Goal: Transaction & Acquisition: Purchase product/service

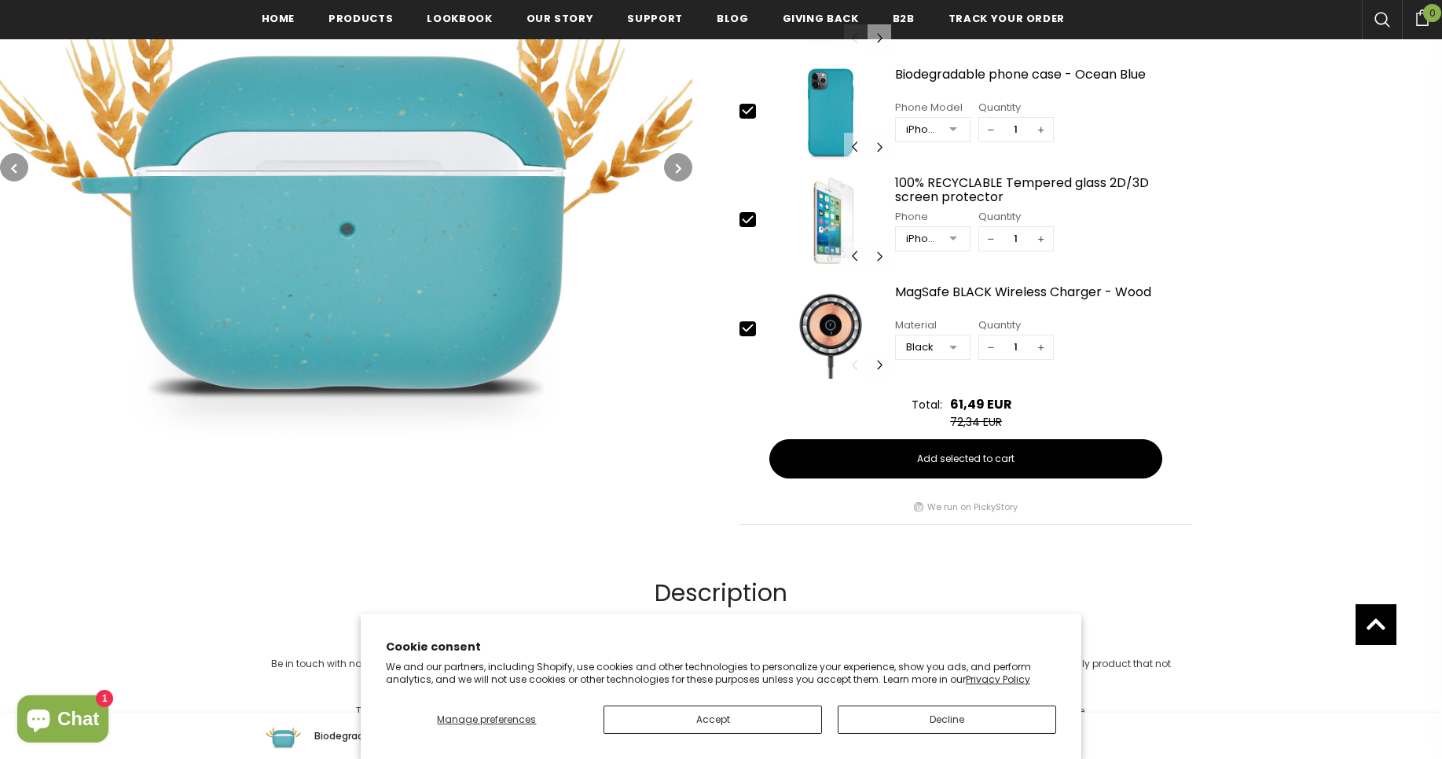
scroll to position [570, 0]
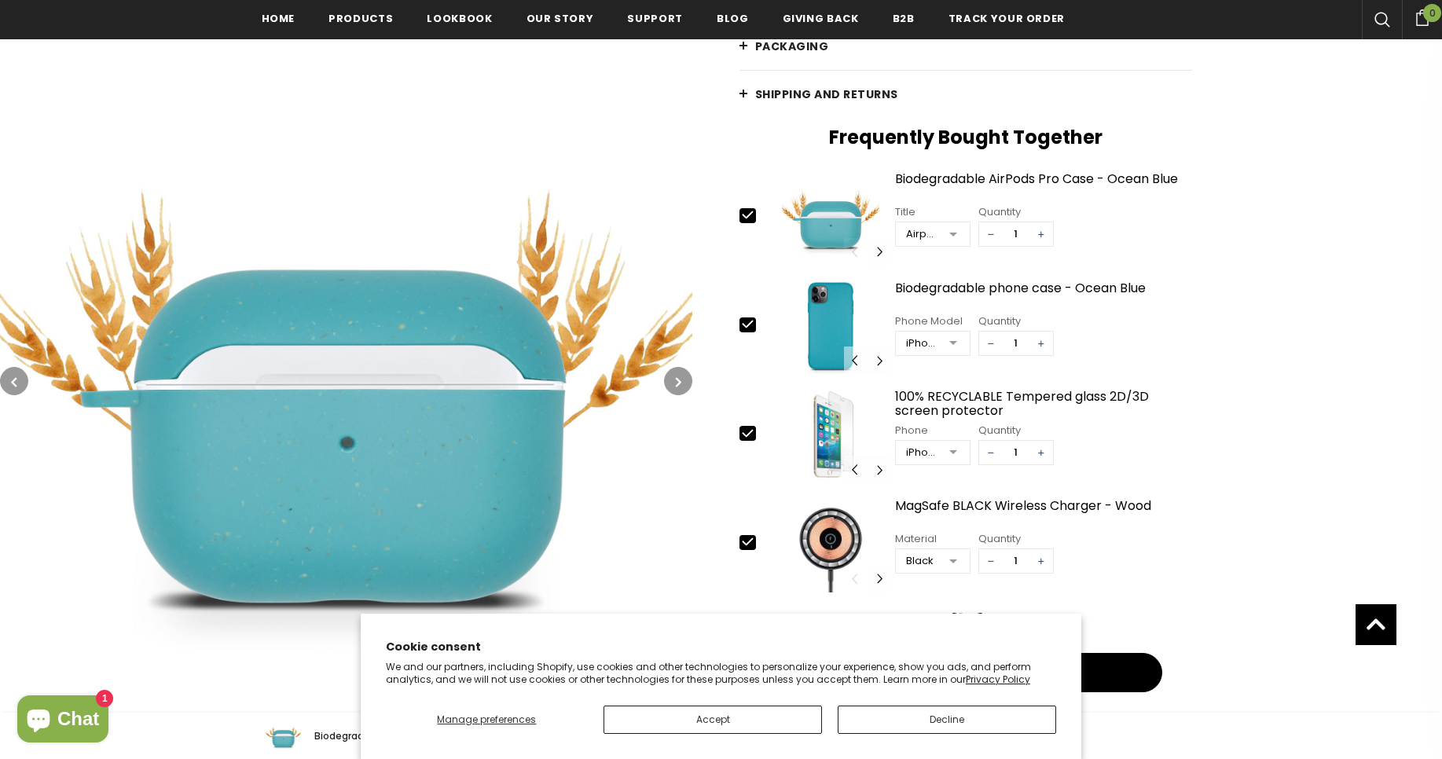
click at [743, 325] on icon at bounding box center [748, 324] width 10 height 7
type input "0"
click at [743, 438] on icon at bounding box center [747, 433] width 17 height 17
type input "0"
click at [743, 547] on icon at bounding box center [747, 542] width 17 height 17
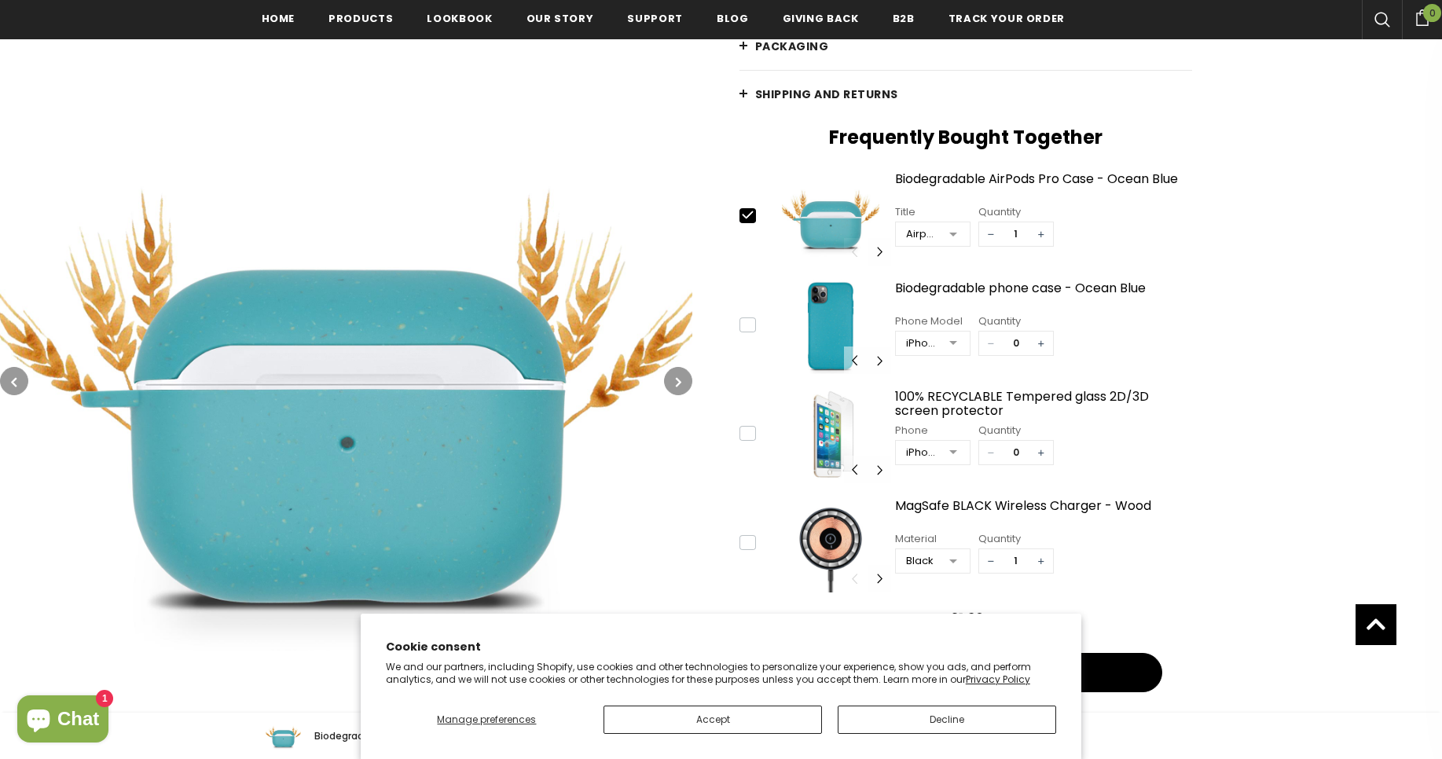
type input "0"
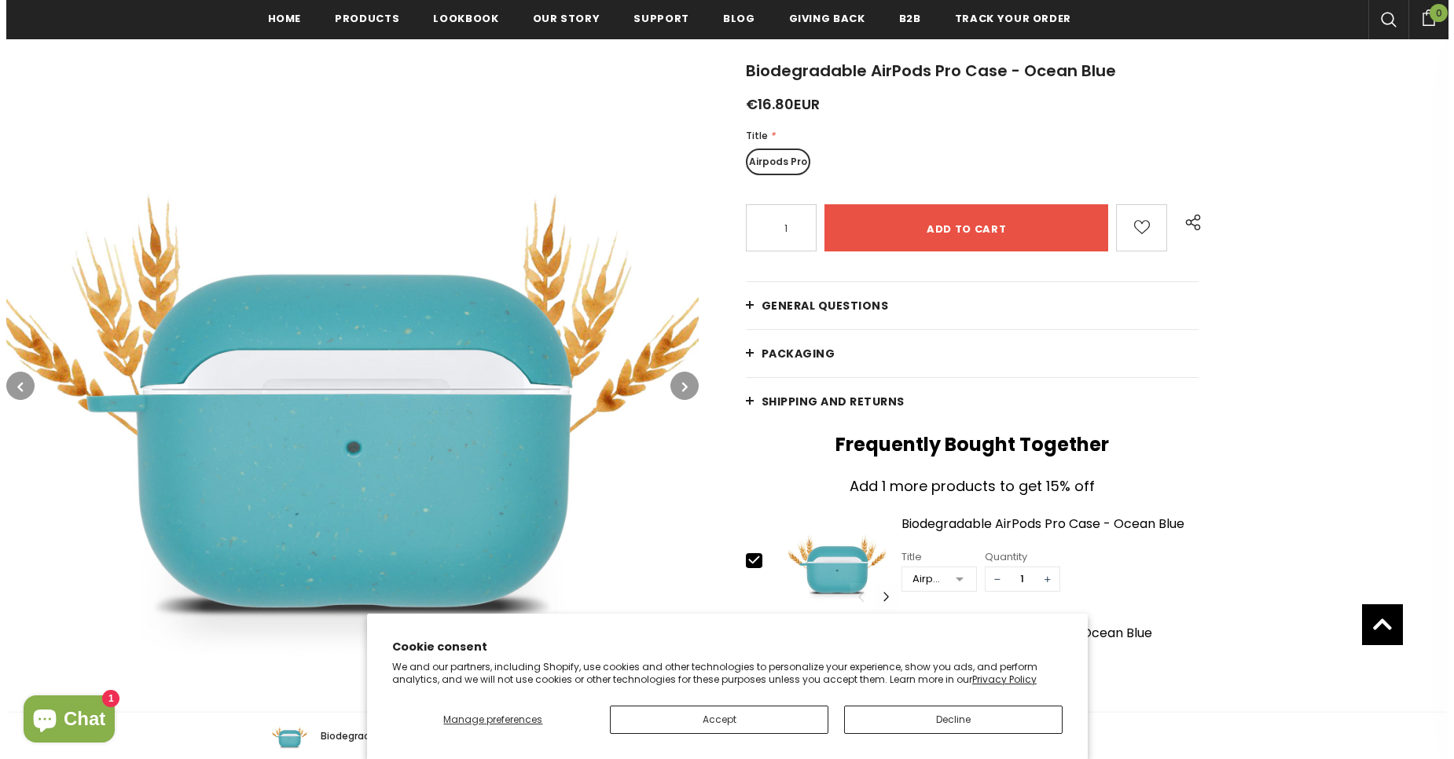
scroll to position [193, 0]
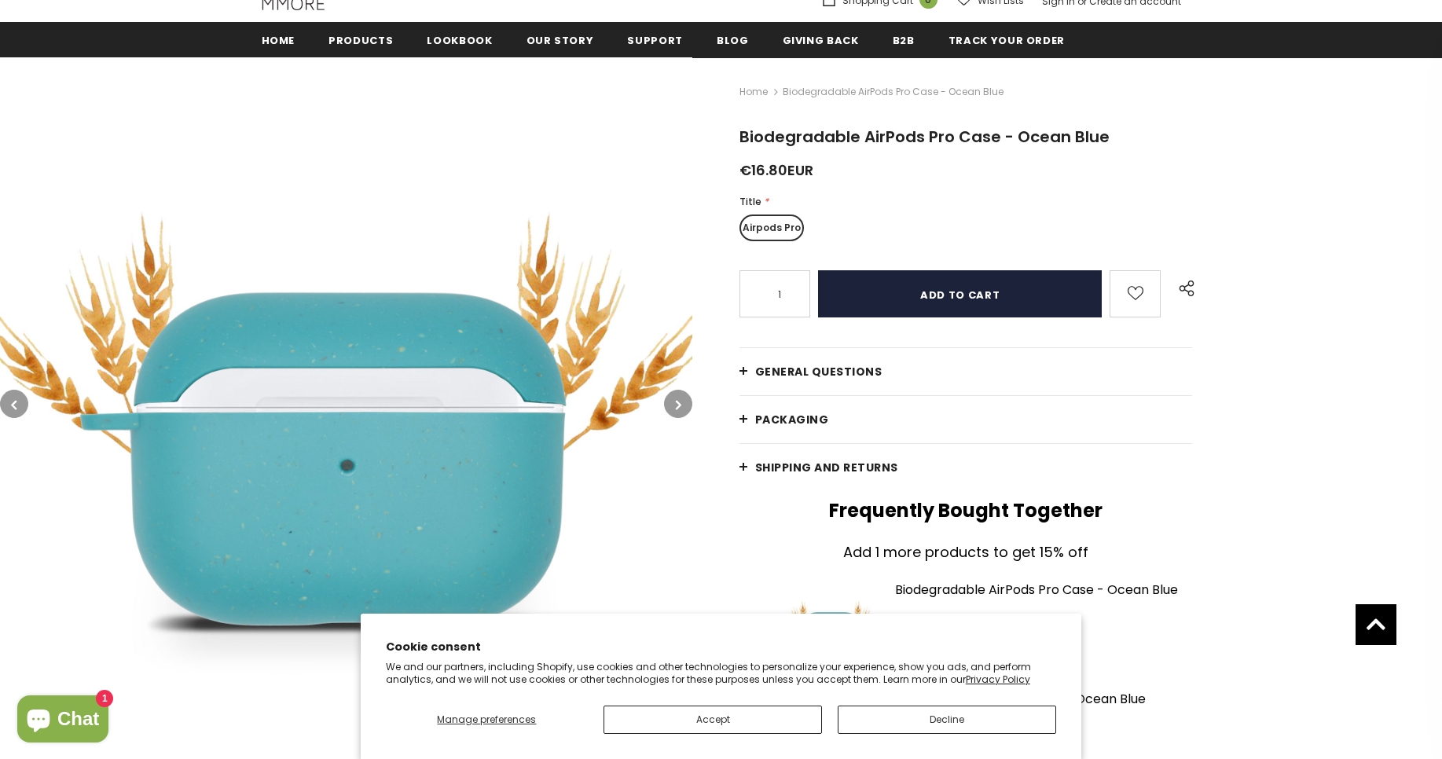
click at [914, 297] on input "Add to cart" at bounding box center [960, 293] width 284 height 47
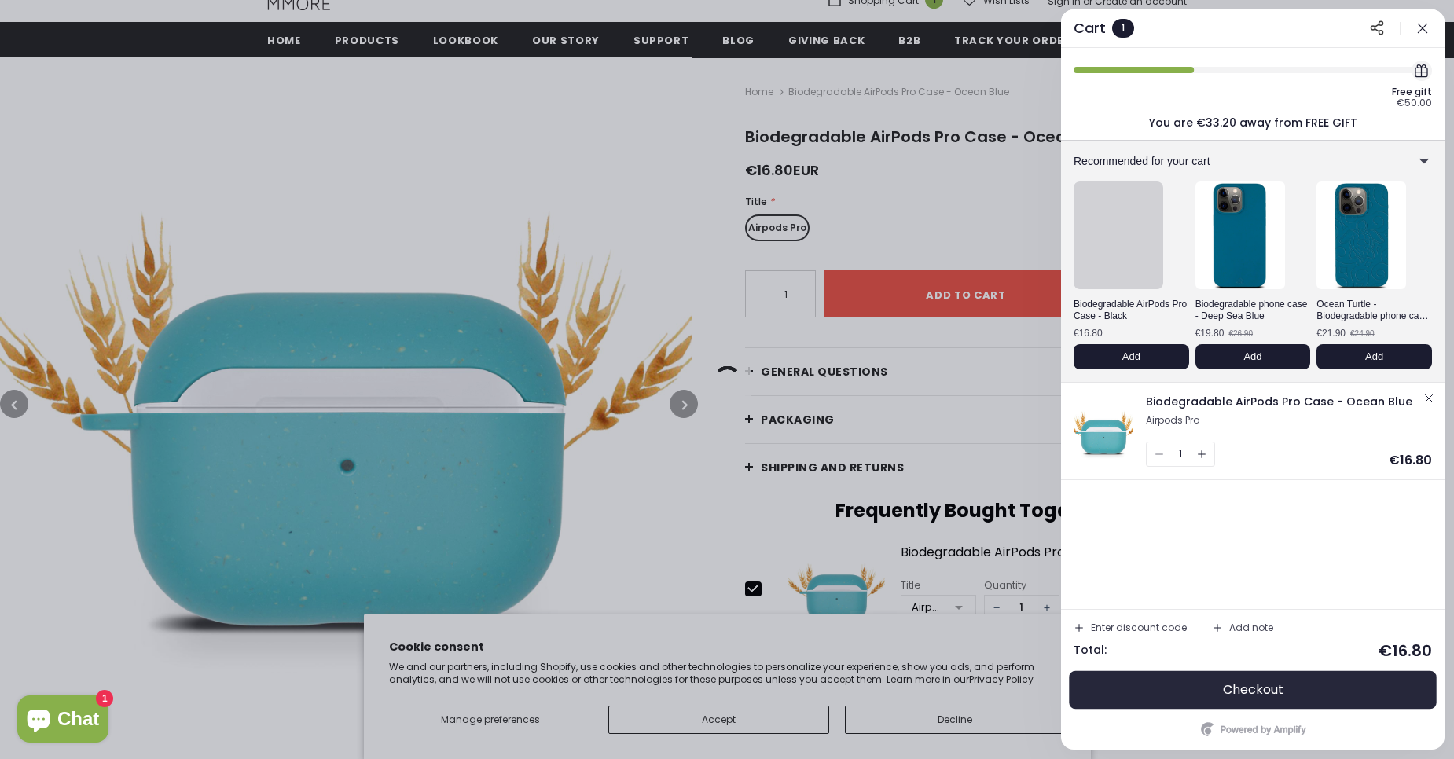
click at [1287, 689] on button "Checkout" at bounding box center [1252, 690] width 358 height 38
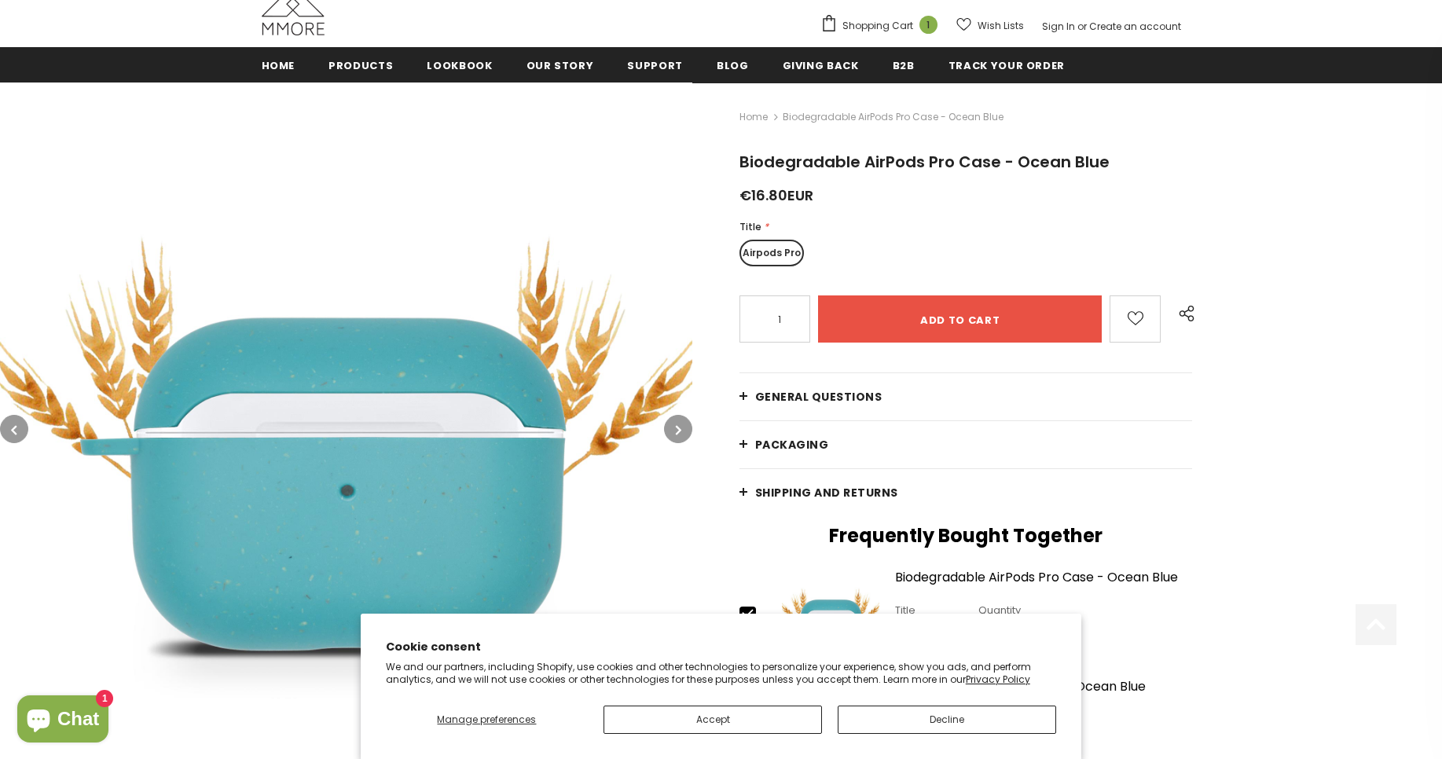
scroll to position [193, 0]
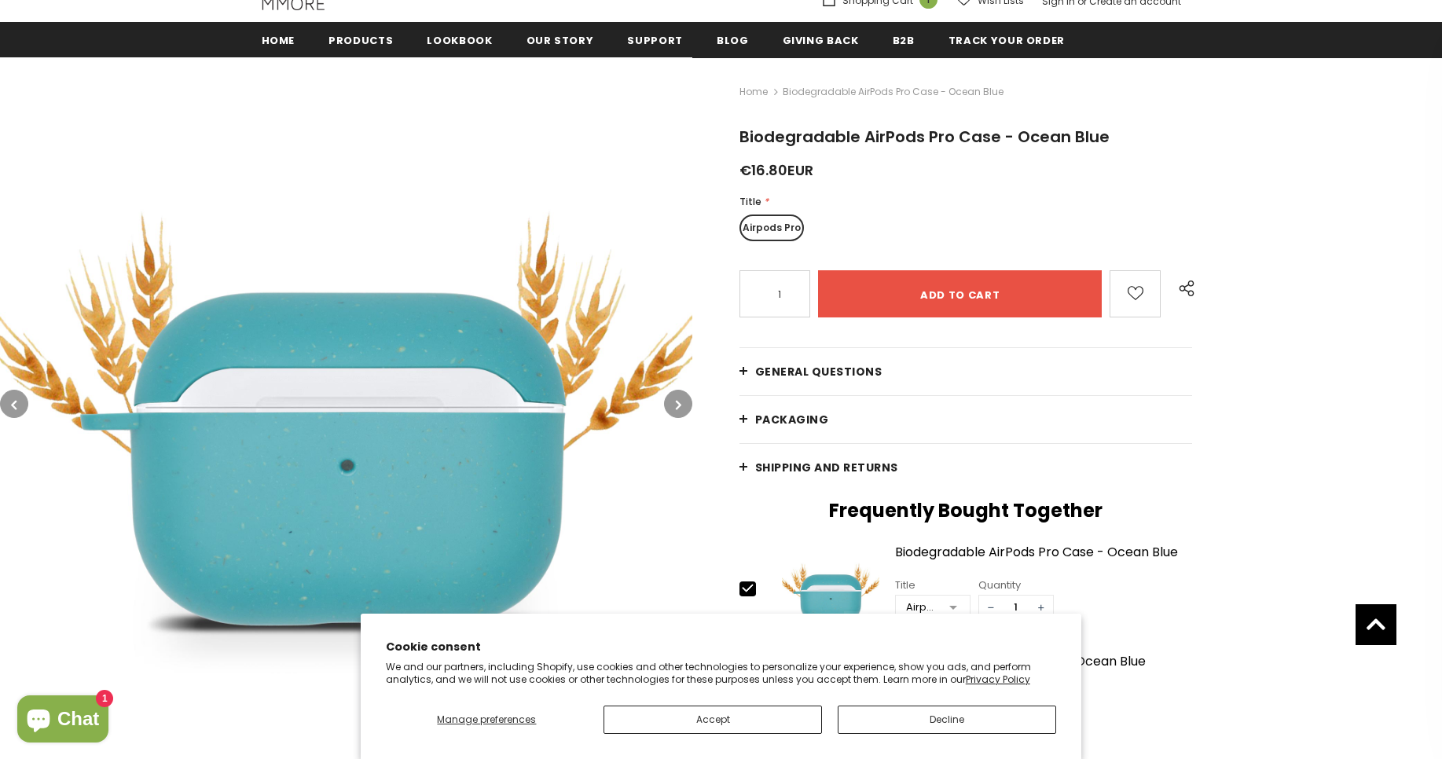
click at [755, 376] on span "General Questions" at bounding box center [818, 372] width 127 height 16
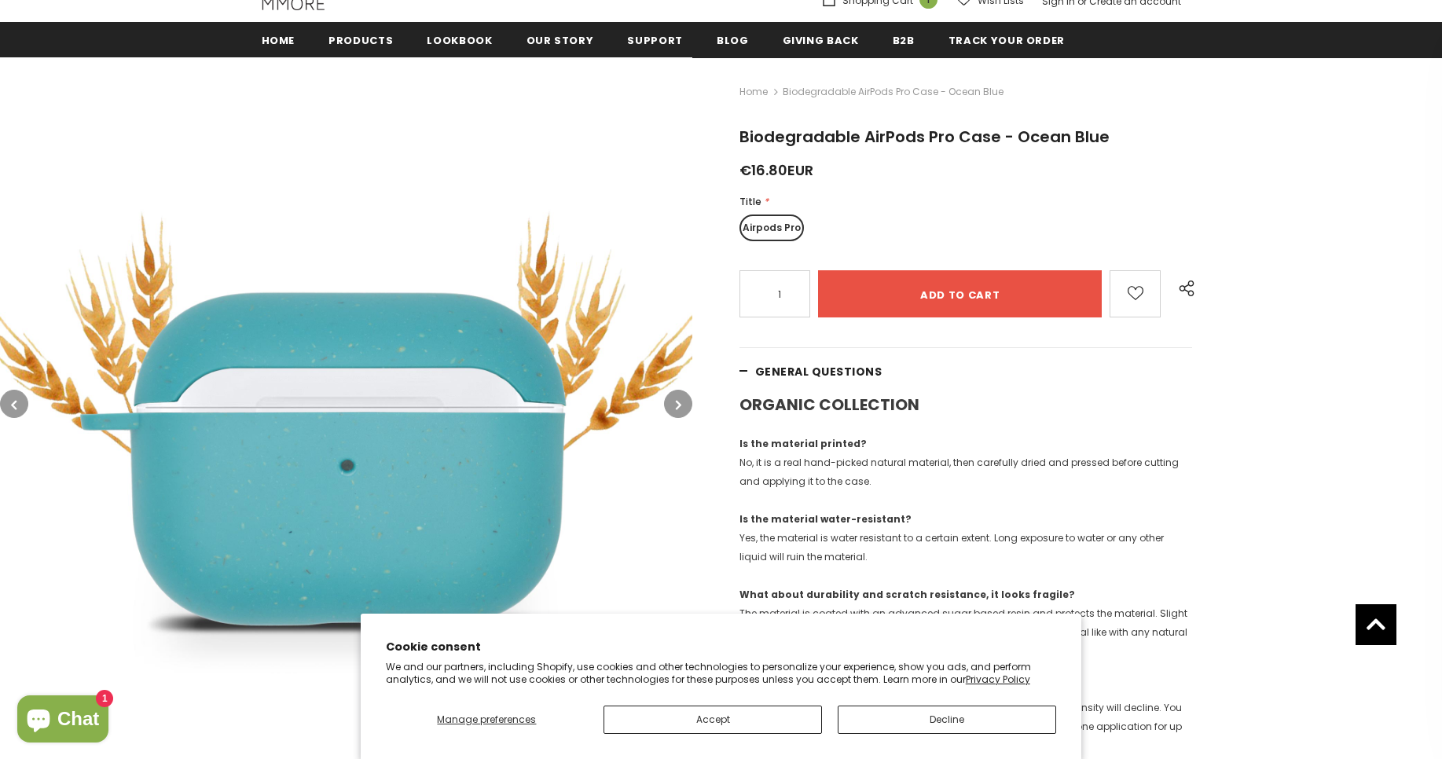
click at [810, 372] on span "General Questions" at bounding box center [818, 372] width 127 height 16
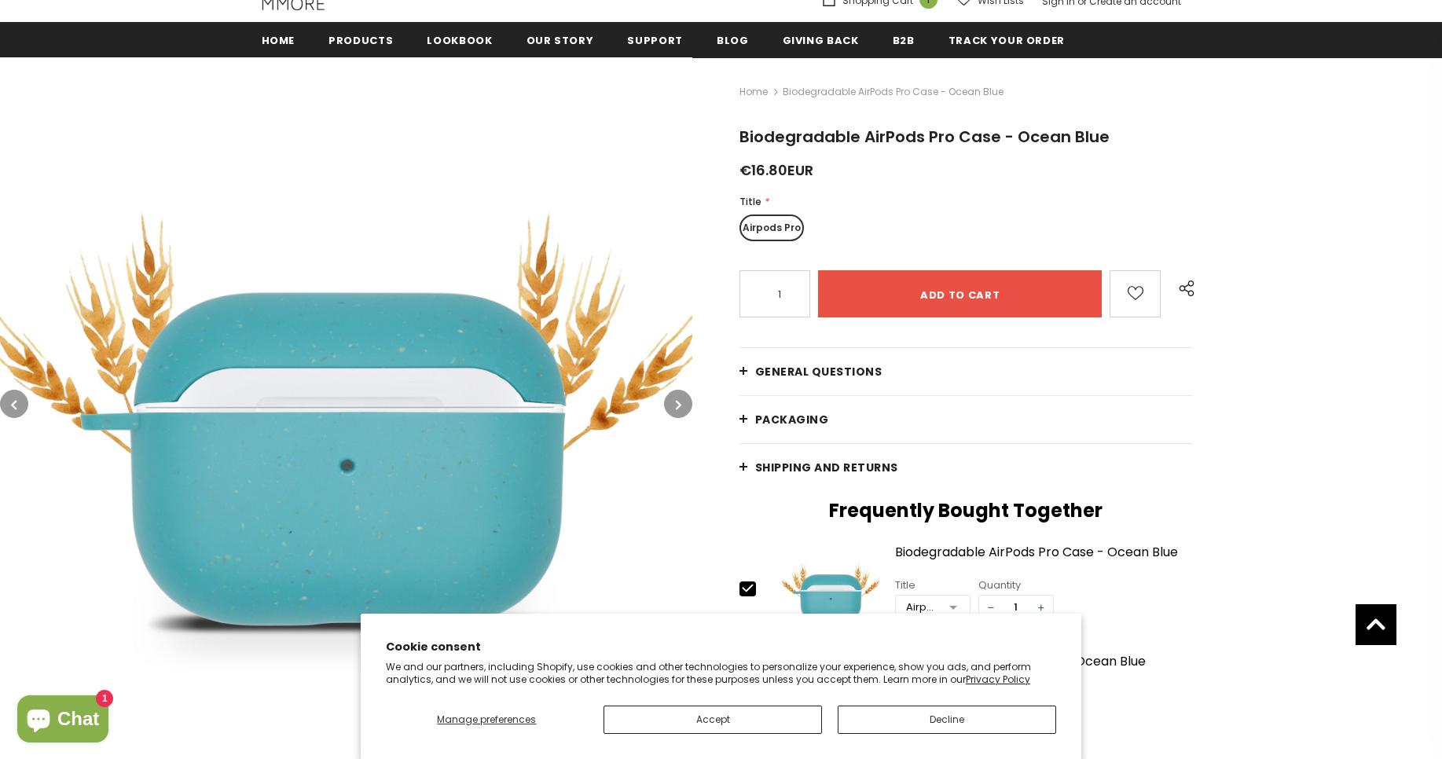
click at [815, 415] on span "PACKAGING" at bounding box center [792, 420] width 74 height 16
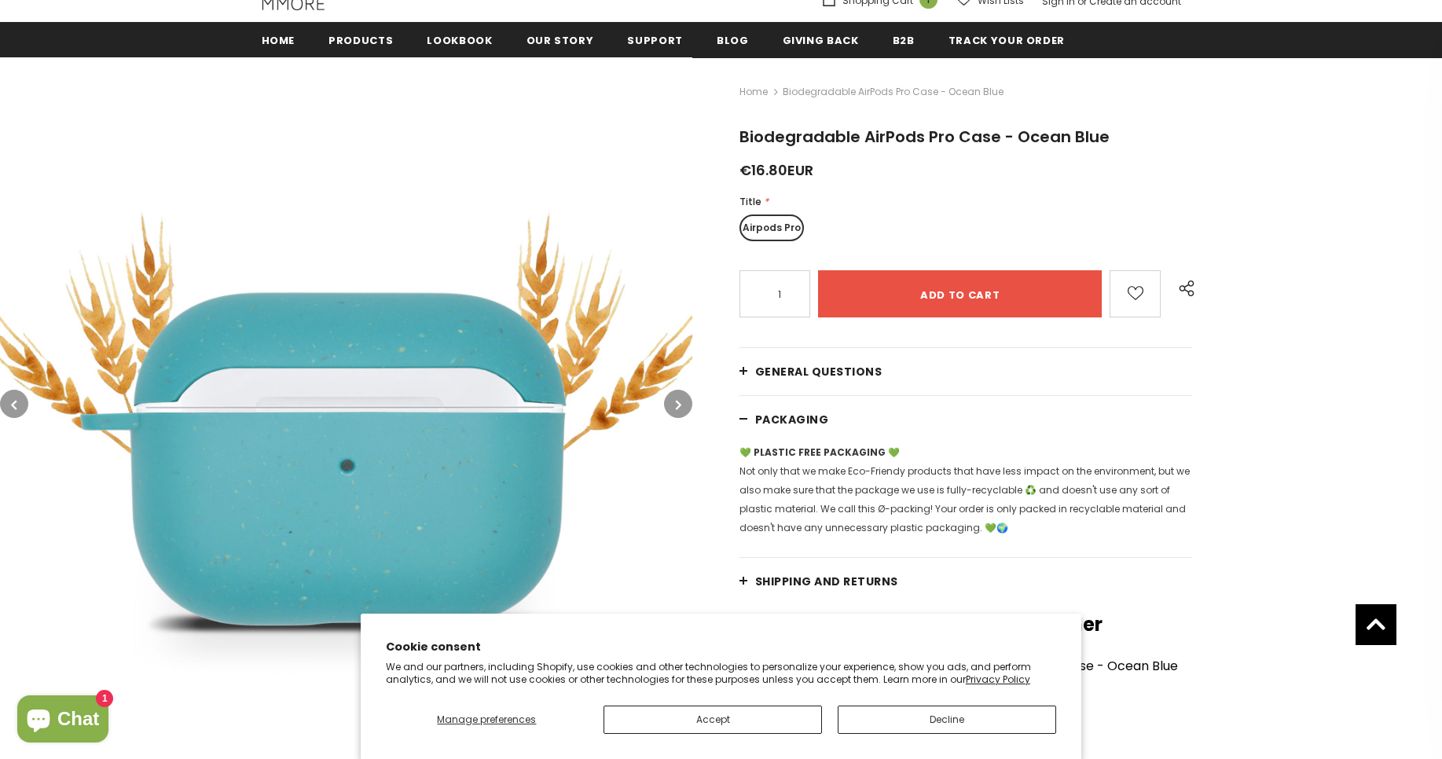
click at [827, 416] on link "PACKAGING" at bounding box center [965, 419] width 453 height 47
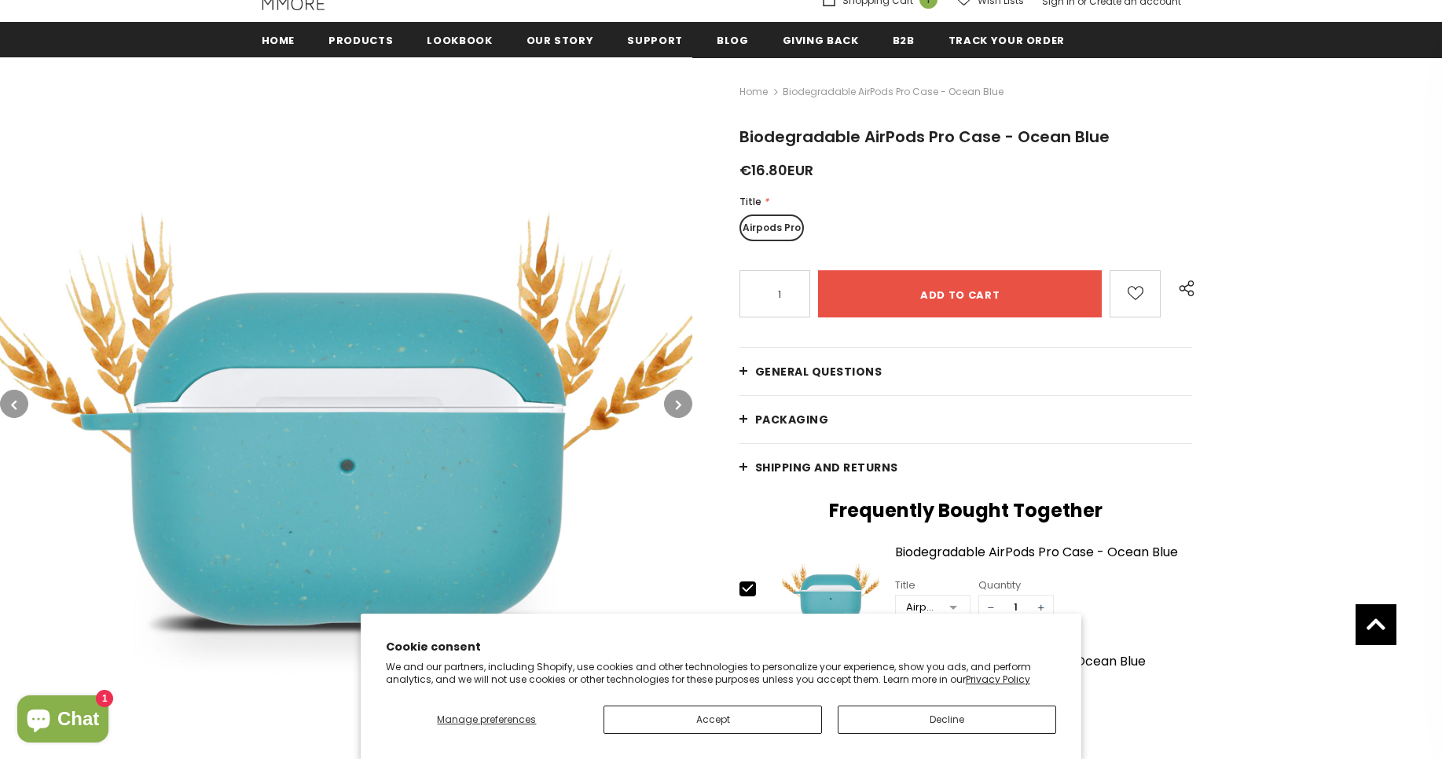
click at [824, 461] on span "Shipping and returns" at bounding box center [826, 468] width 143 height 16
click at [816, 475] on span "Shipping and returns" at bounding box center [826, 468] width 143 height 16
click at [851, 472] on span "Shipping and returns" at bounding box center [826, 468] width 143 height 16
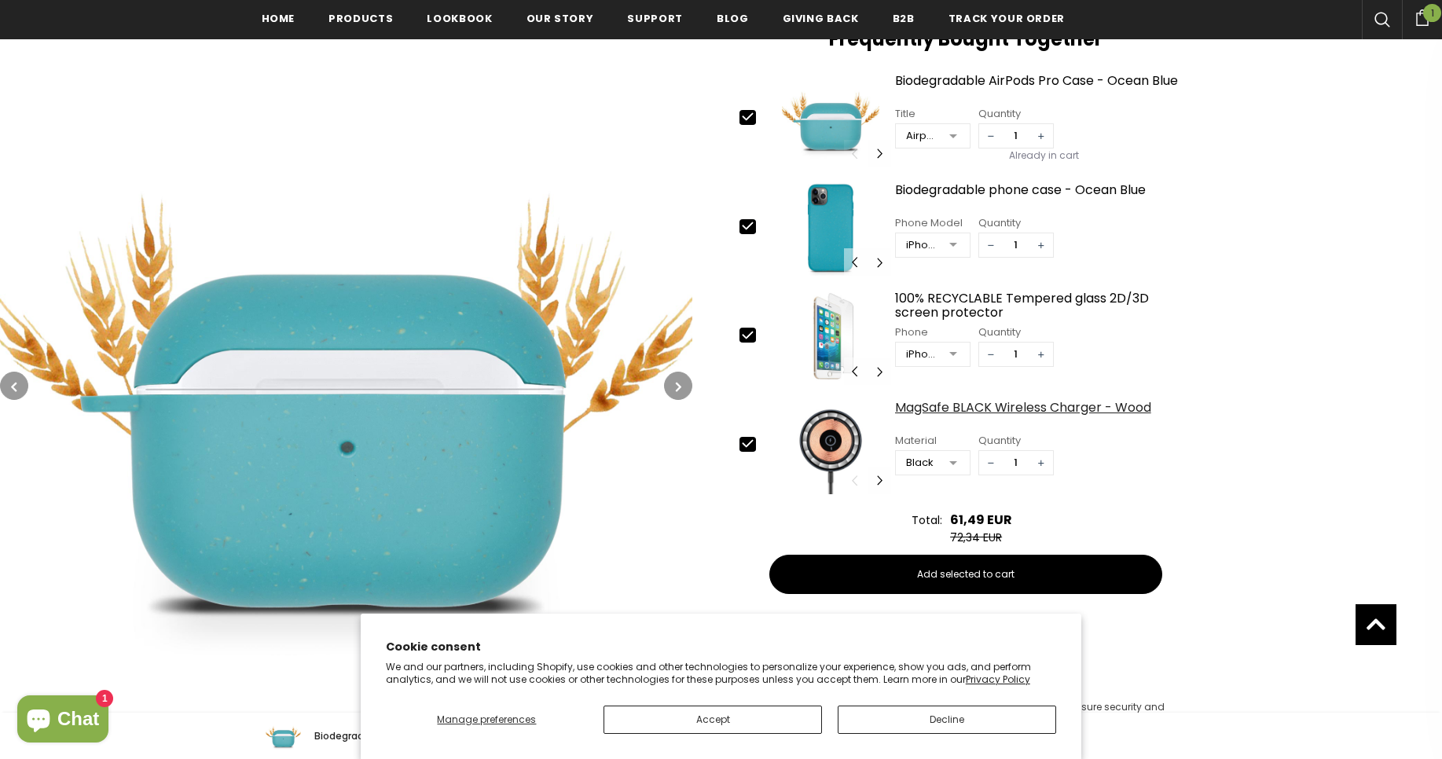
scroll to position [385, 0]
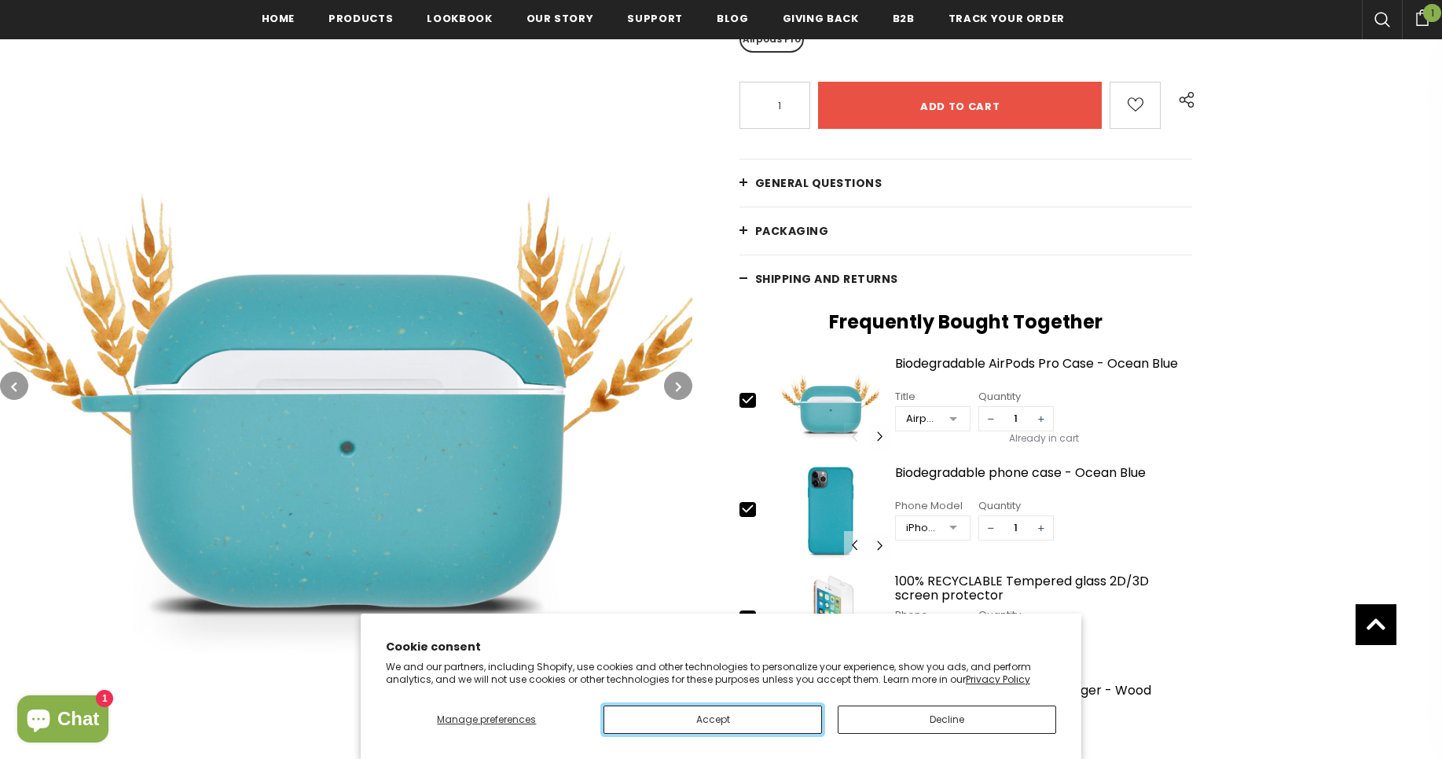
click at [743, 710] on button "Accept" at bounding box center [712, 720] width 218 height 28
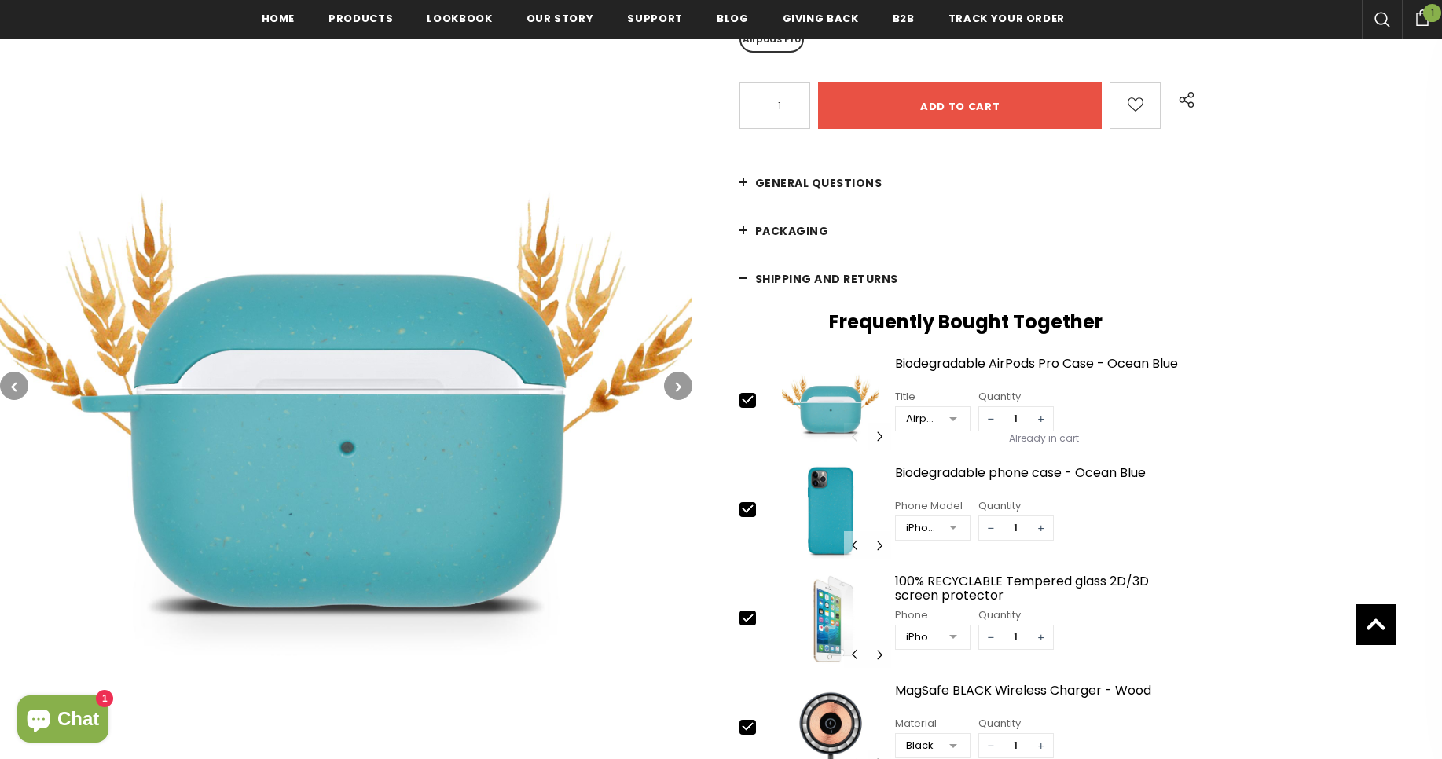
click at [789, 285] on span "Shipping and returns" at bounding box center [826, 279] width 143 height 16
click at [794, 281] on span "Shipping and returns" at bounding box center [826, 279] width 143 height 16
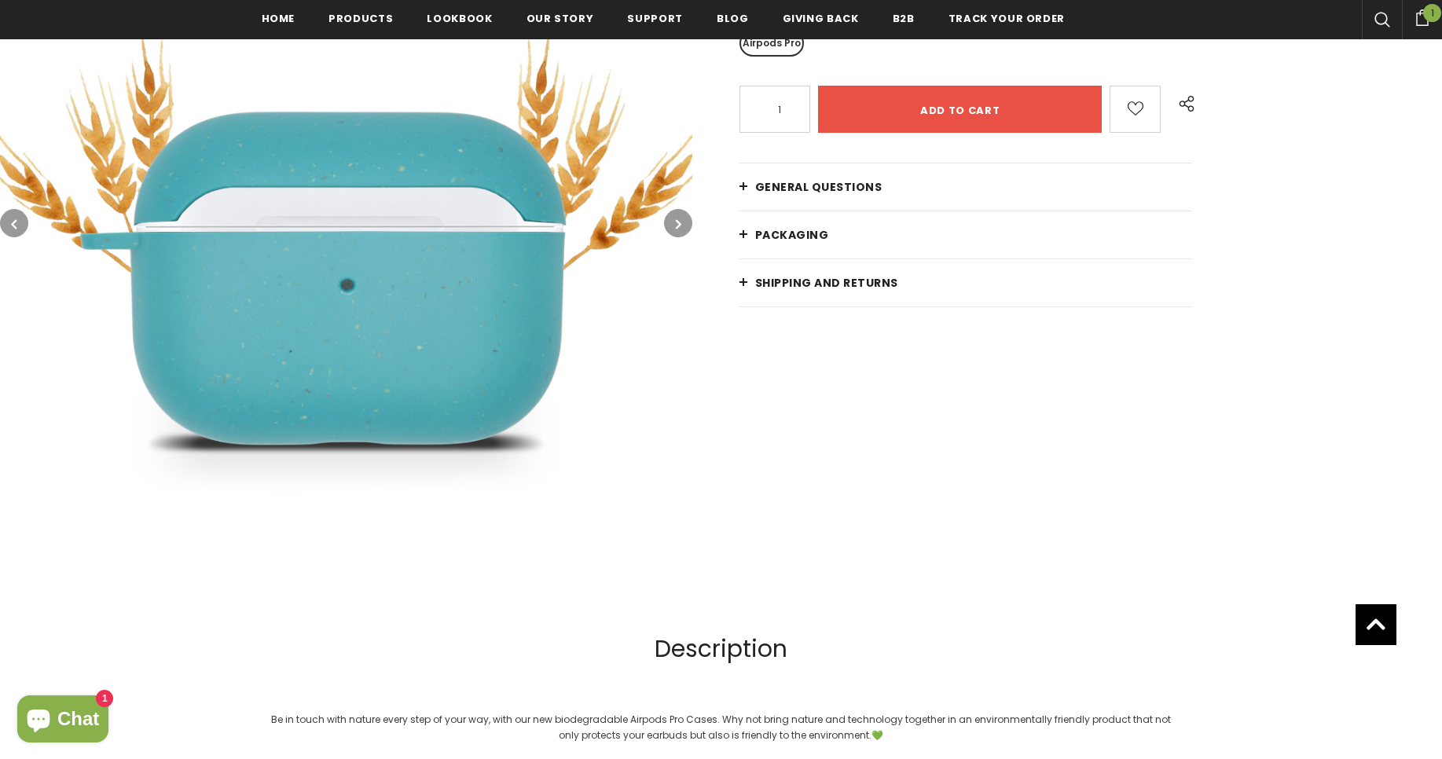
scroll to position [385, 0]
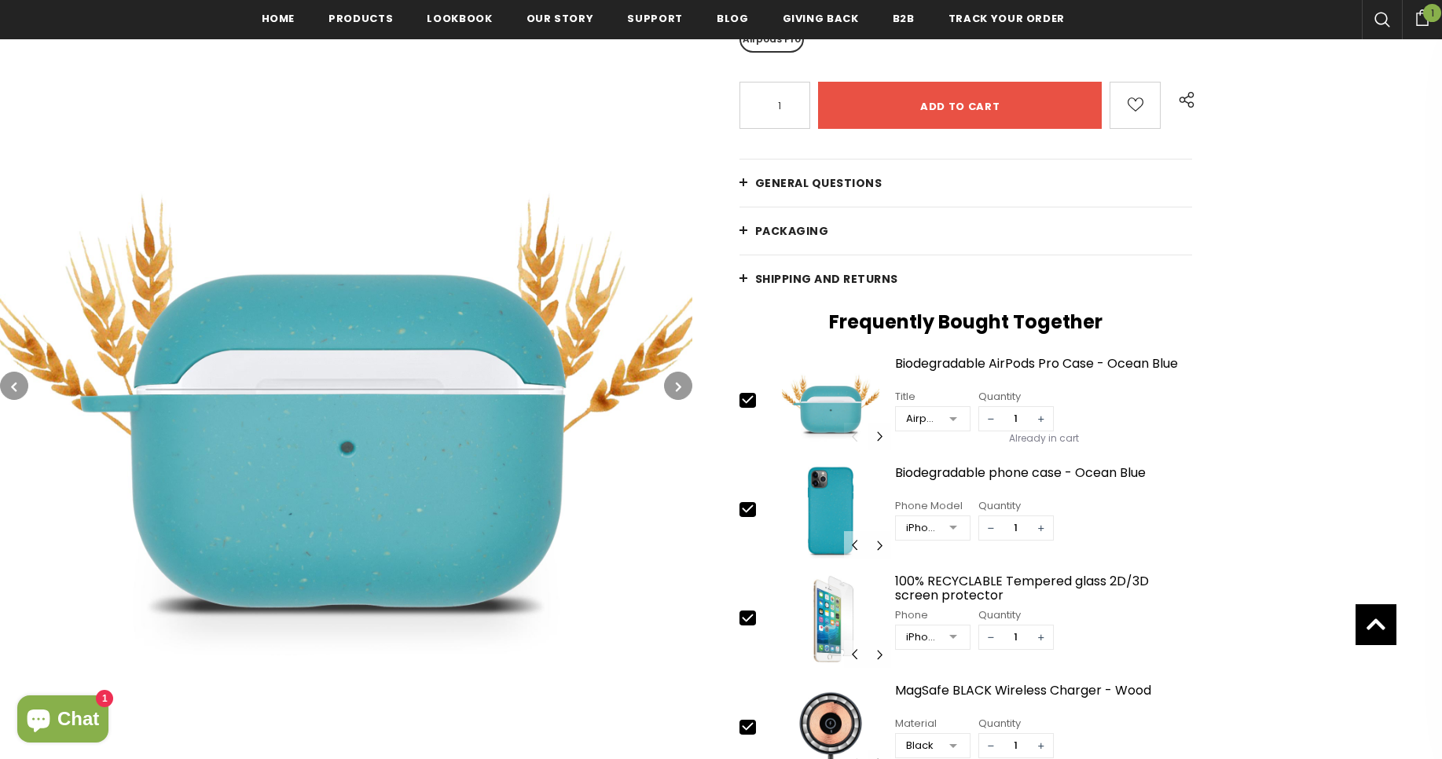
click at [808, 282] on span "Shipping and returns" at bounding box center [826, 279] width 143 height 16
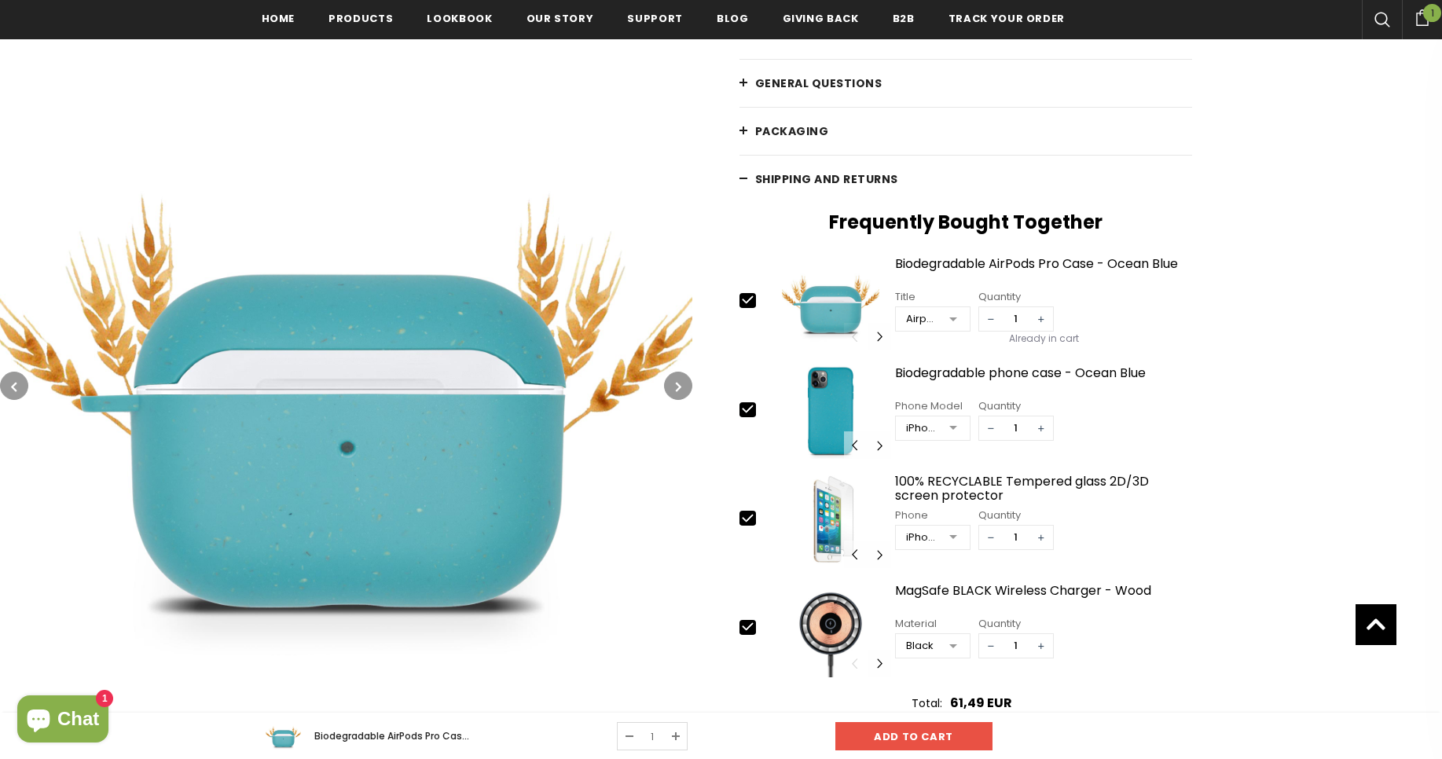
scroll to position [479, 0]
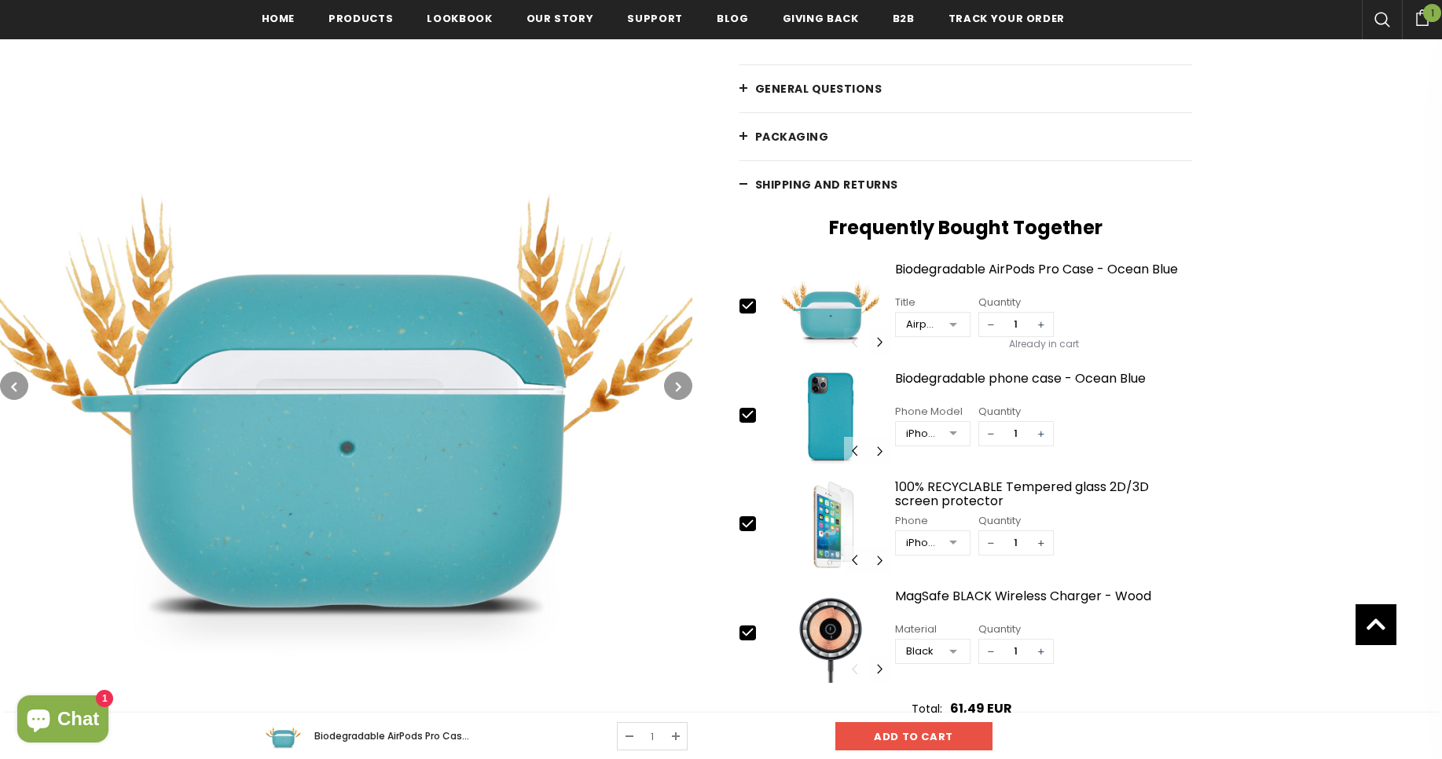
click at [797, 182] on span "Shipping and returns" at bounding box center [826, 185] width 143 height 16
click at [789, 134] on span "PACKAGING" at bounding box center [792, 137] width 74 height 16
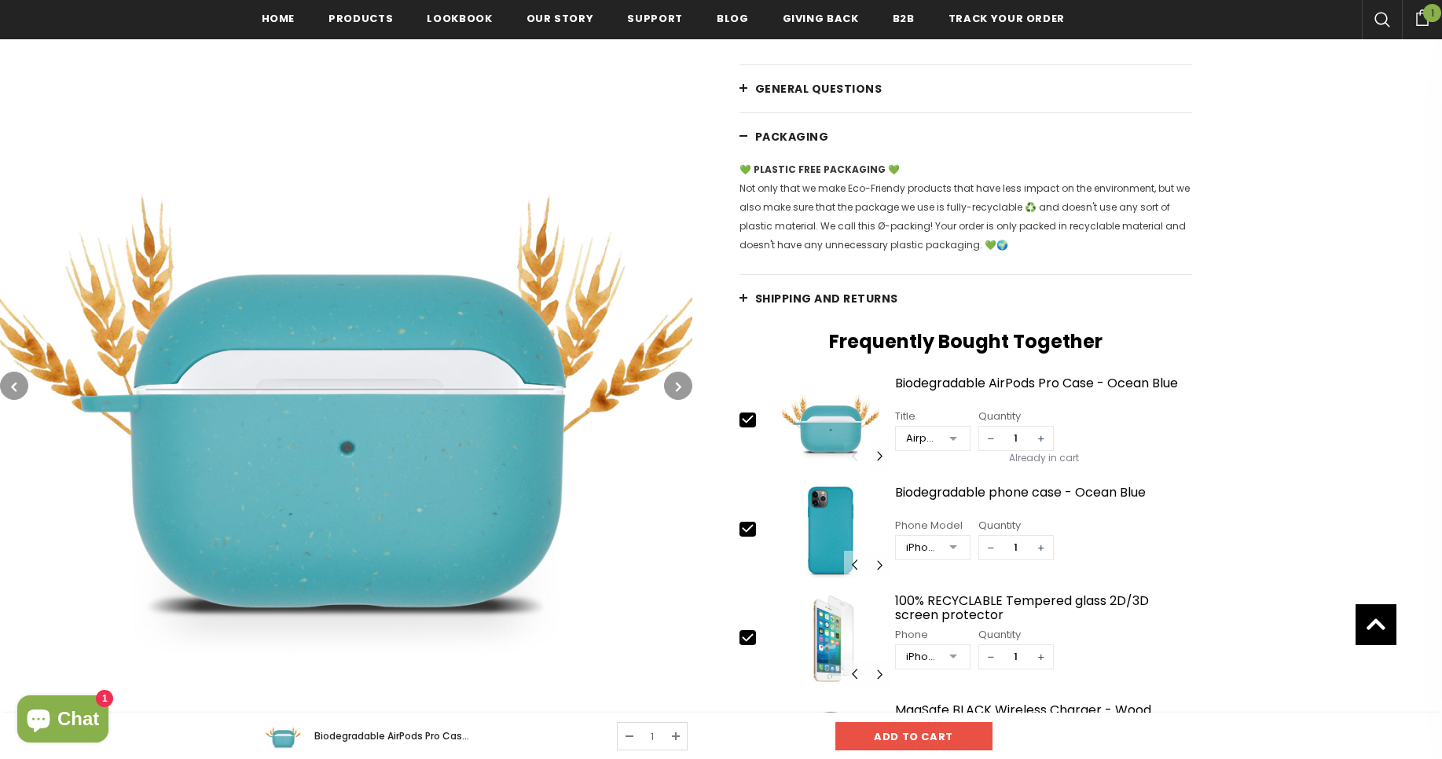
click at [808, 135] on span "PACKAGING" at bounding box center [792, 137] width 74 height 16
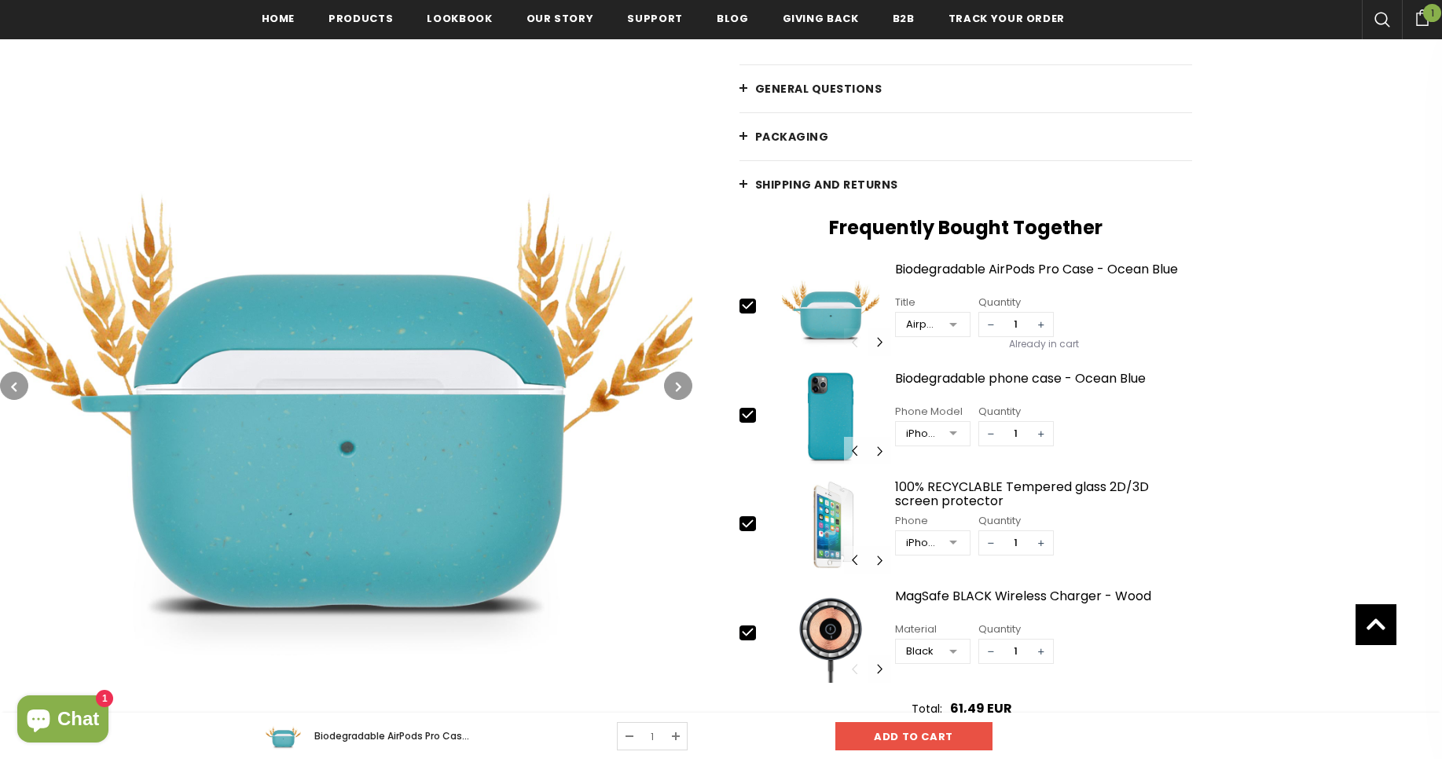
click at [808, 94] on span "General Questions" at bounding box center [818, 89] width 127 height 16
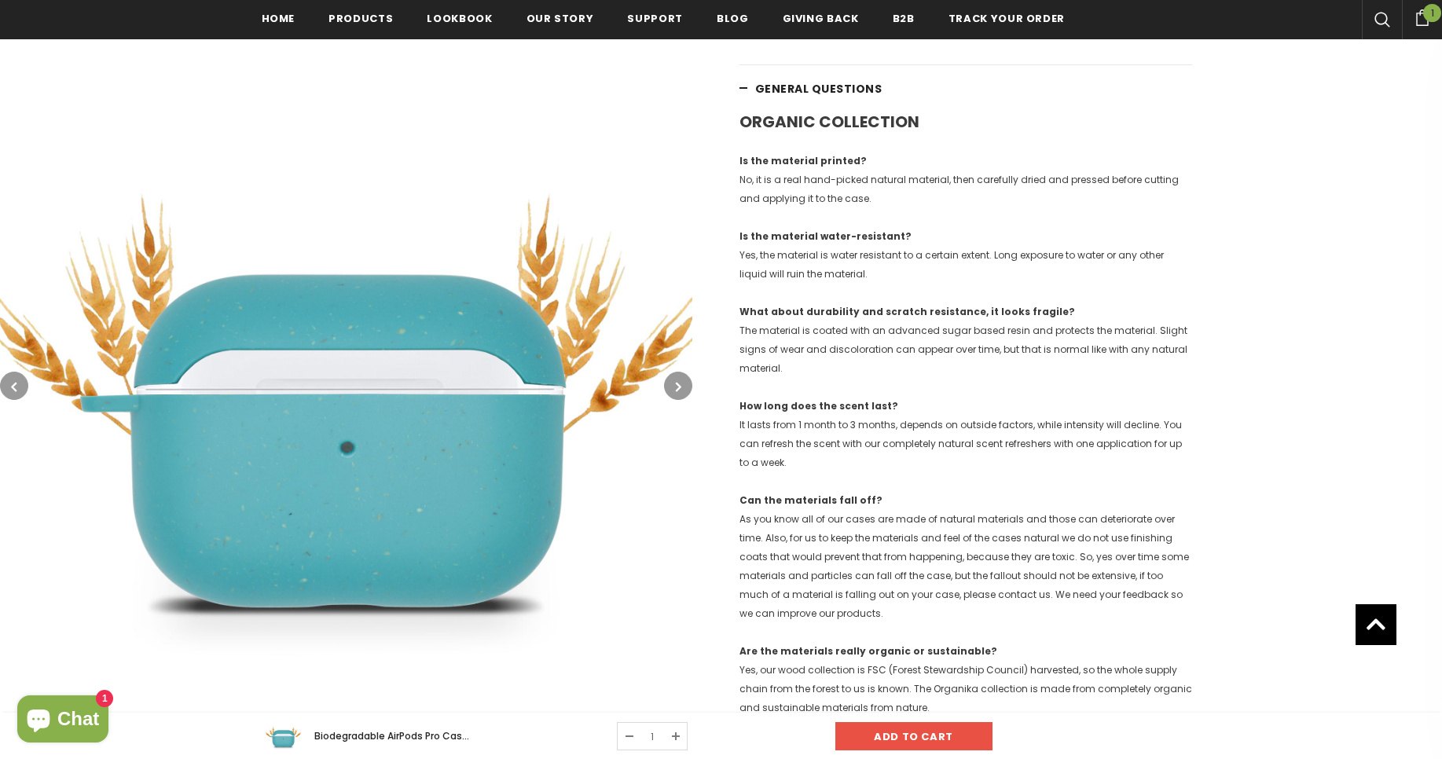
click at [808, 94] on span "General Questions" at bounding box center [818, 89] width 127 height 16
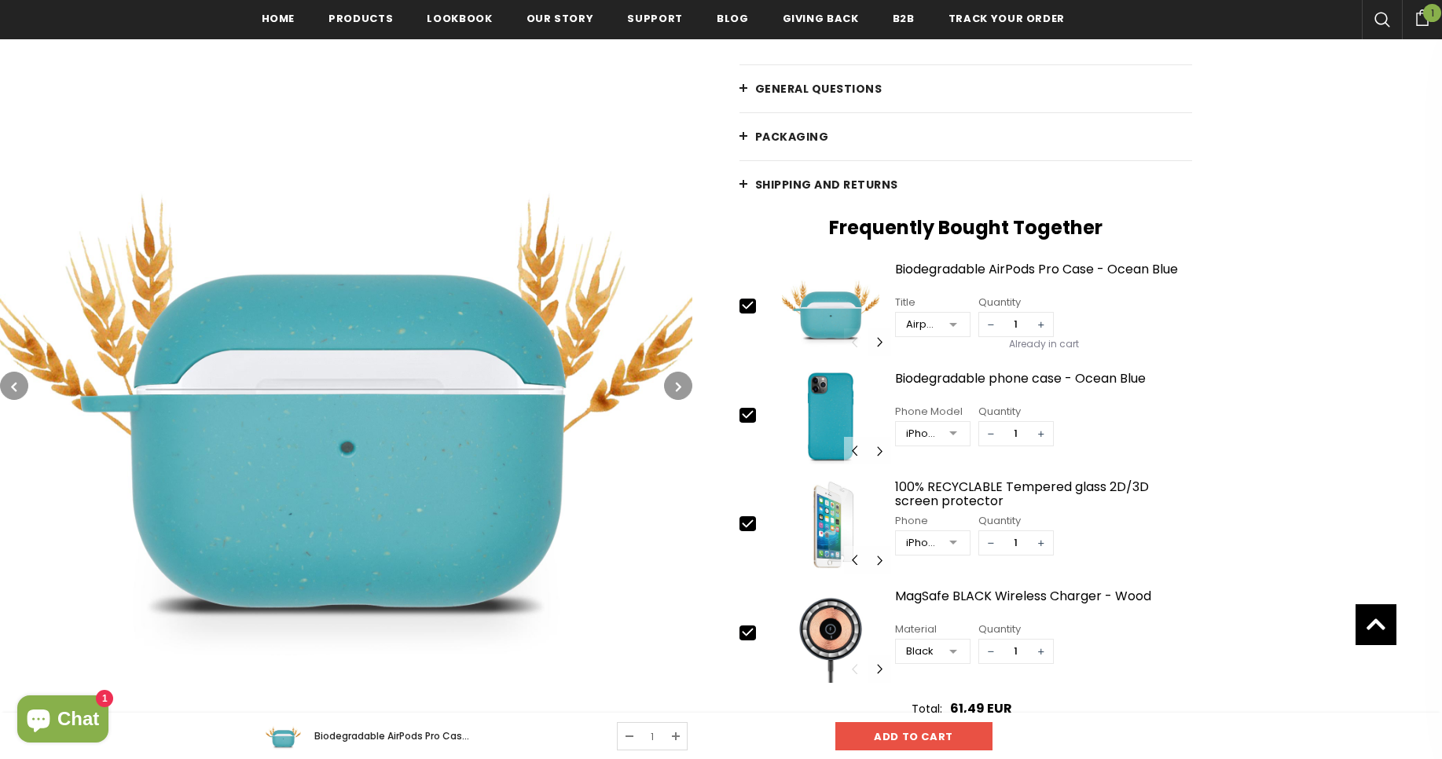
click at [794, 180] on span "Shipping and returns" at bounding box center [826, 185] width 143 height 16
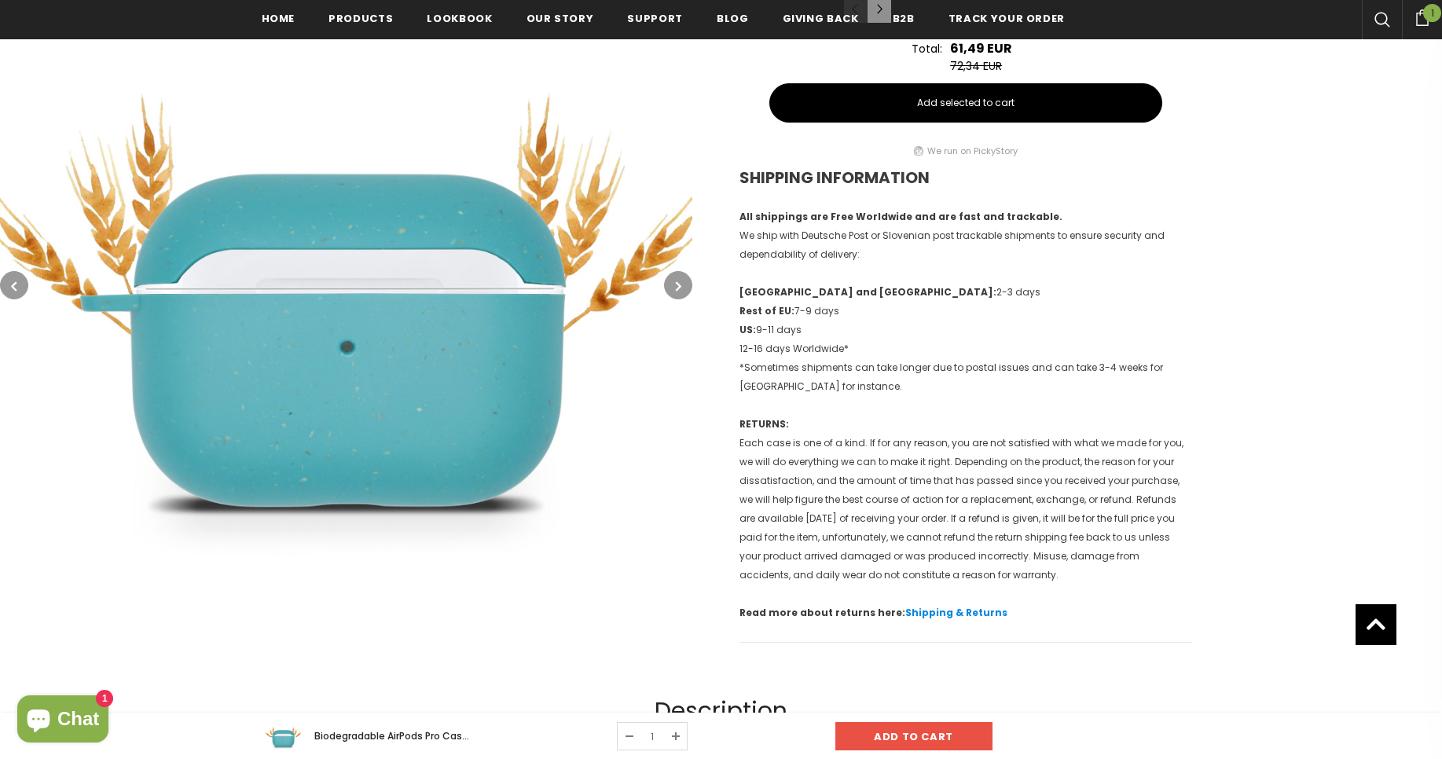
scroll to position [1234, 0]
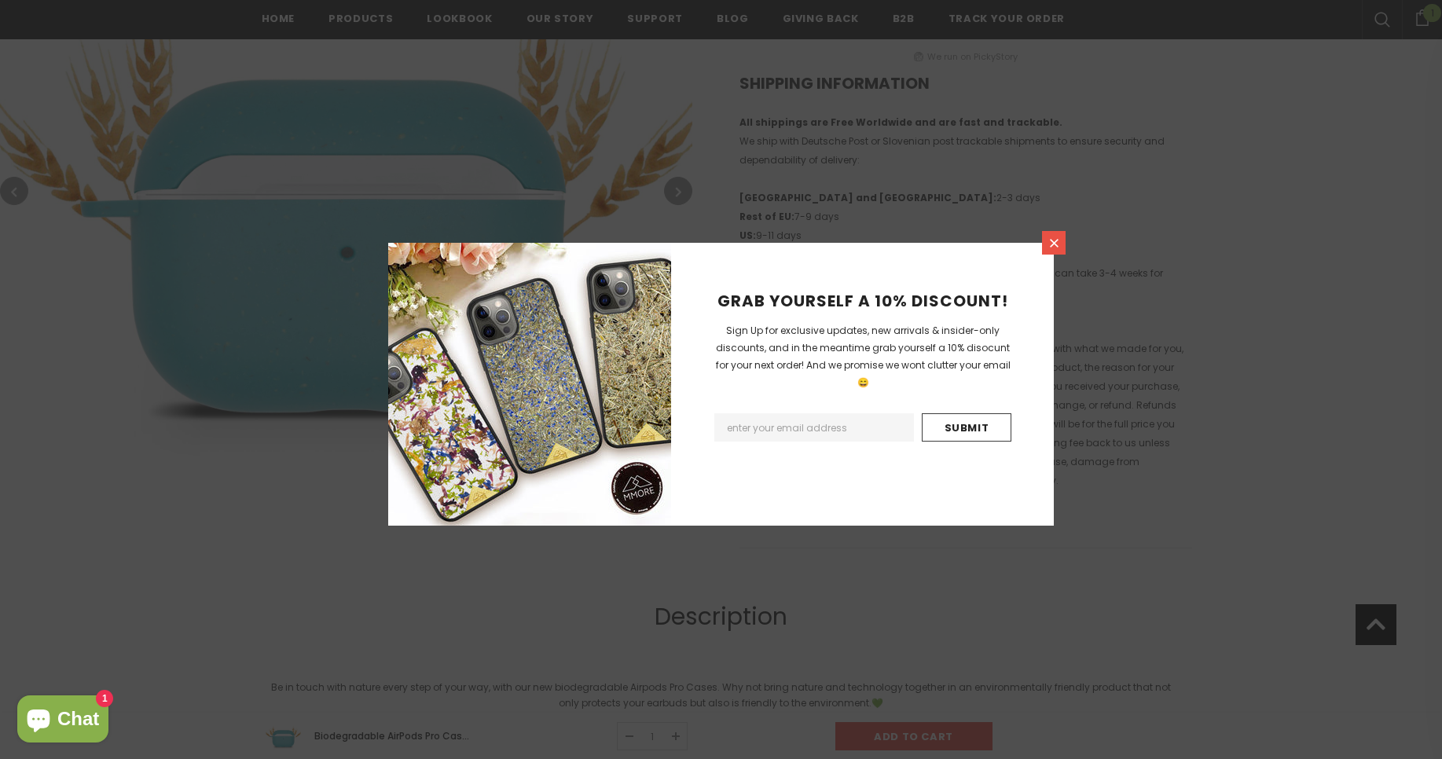
click at [1051, 247] on icon at bounding box center [1053, 243] width 13 height 13
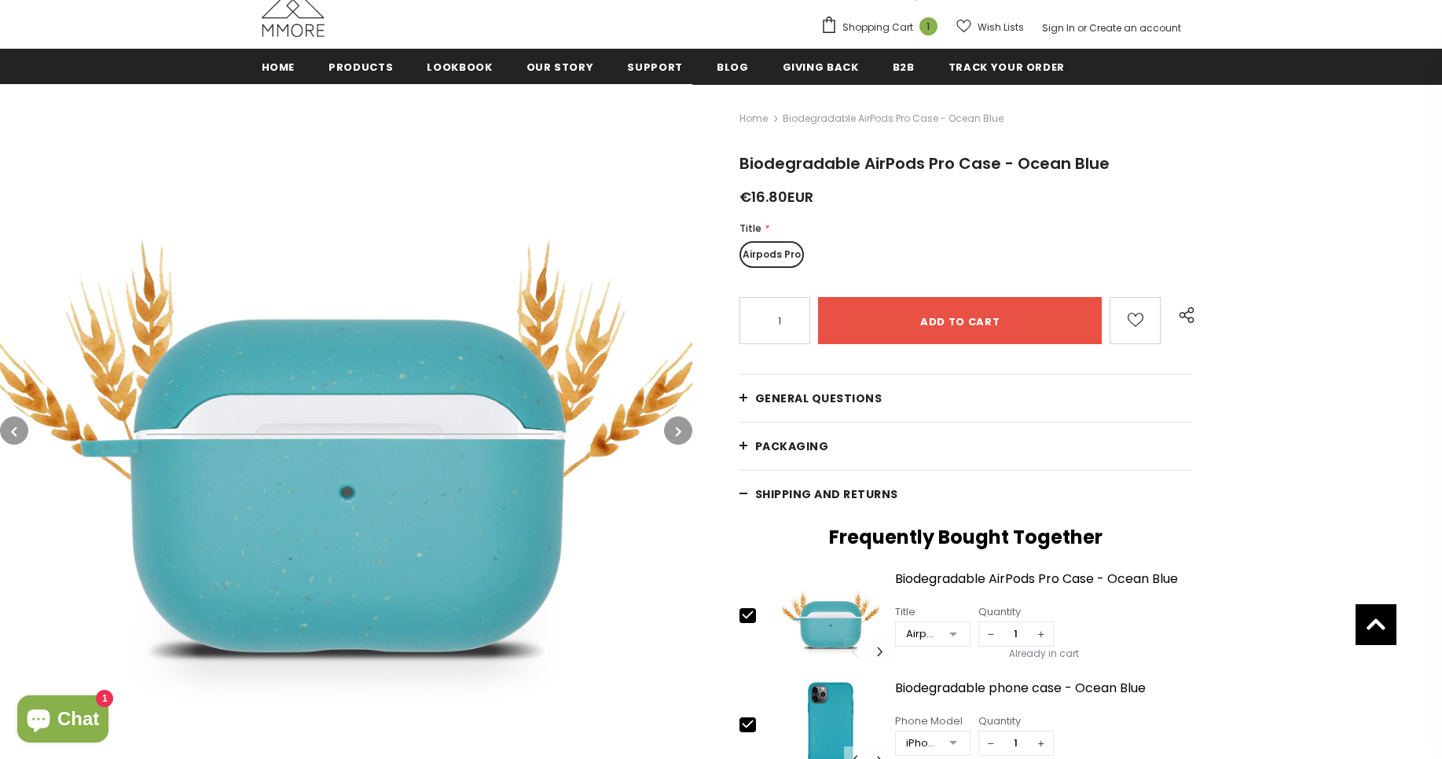
scroll to position [4, 0]
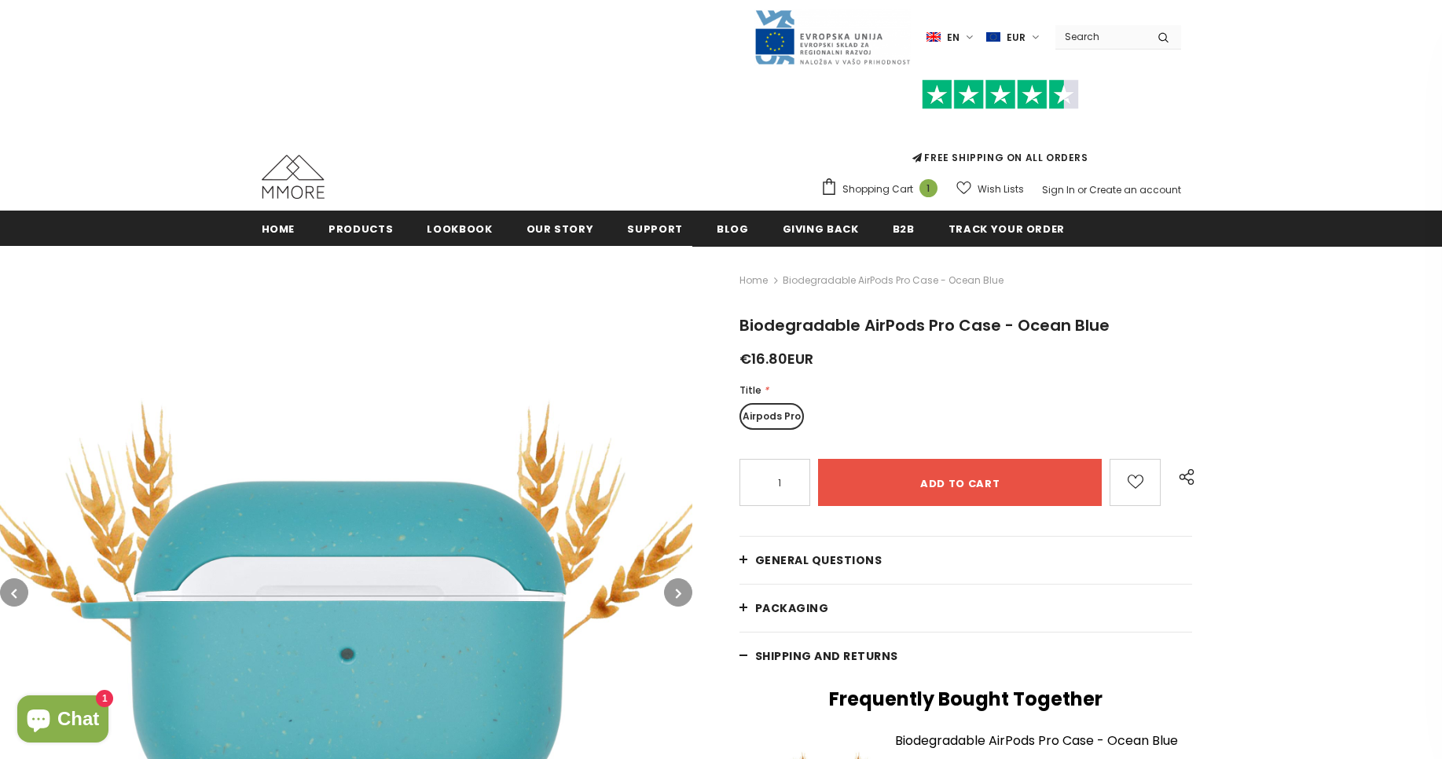
click at [972, 35] on label "en" at bounding box center [951, 37] width 51 height 24
click at [1040, 34] on label "EUR" at bounding box center [1014, 37] width 57 height 24
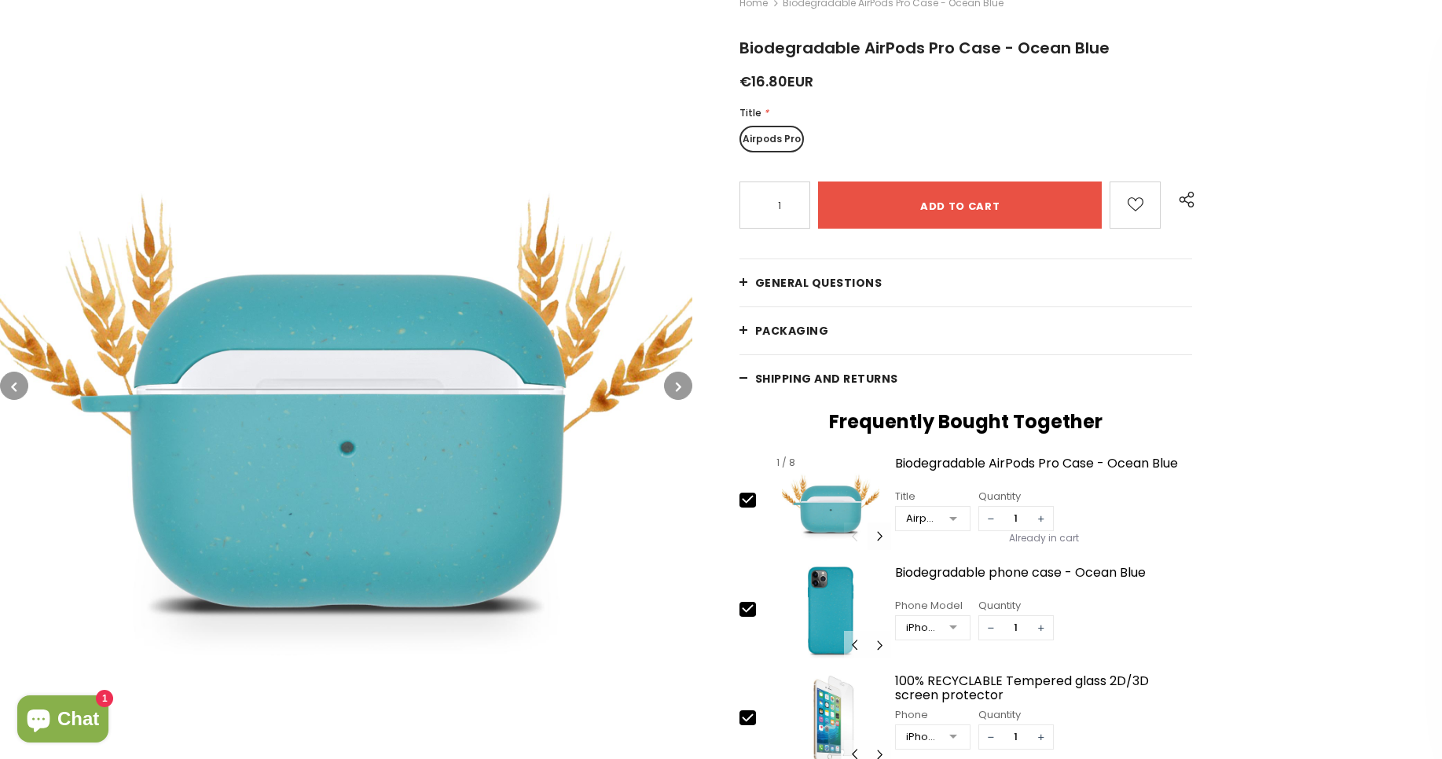
scroll to position [291, 0]
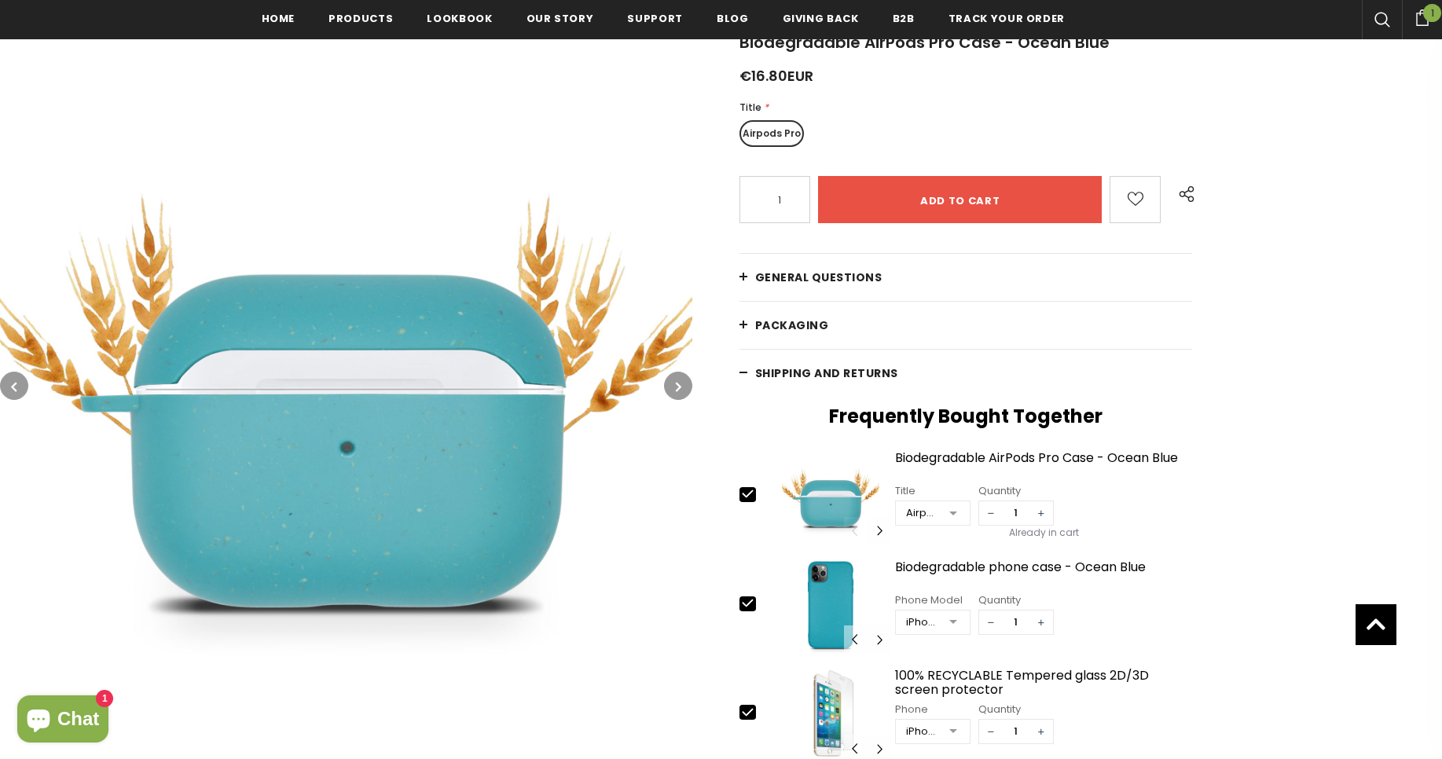
click at [833, 375] on span "Shipping and returns" at bounding box center [826, 373] width 143 height 16
click at [820, 327] on span "PACKAGING" at bounding box center [792, 325] width 74 height 16
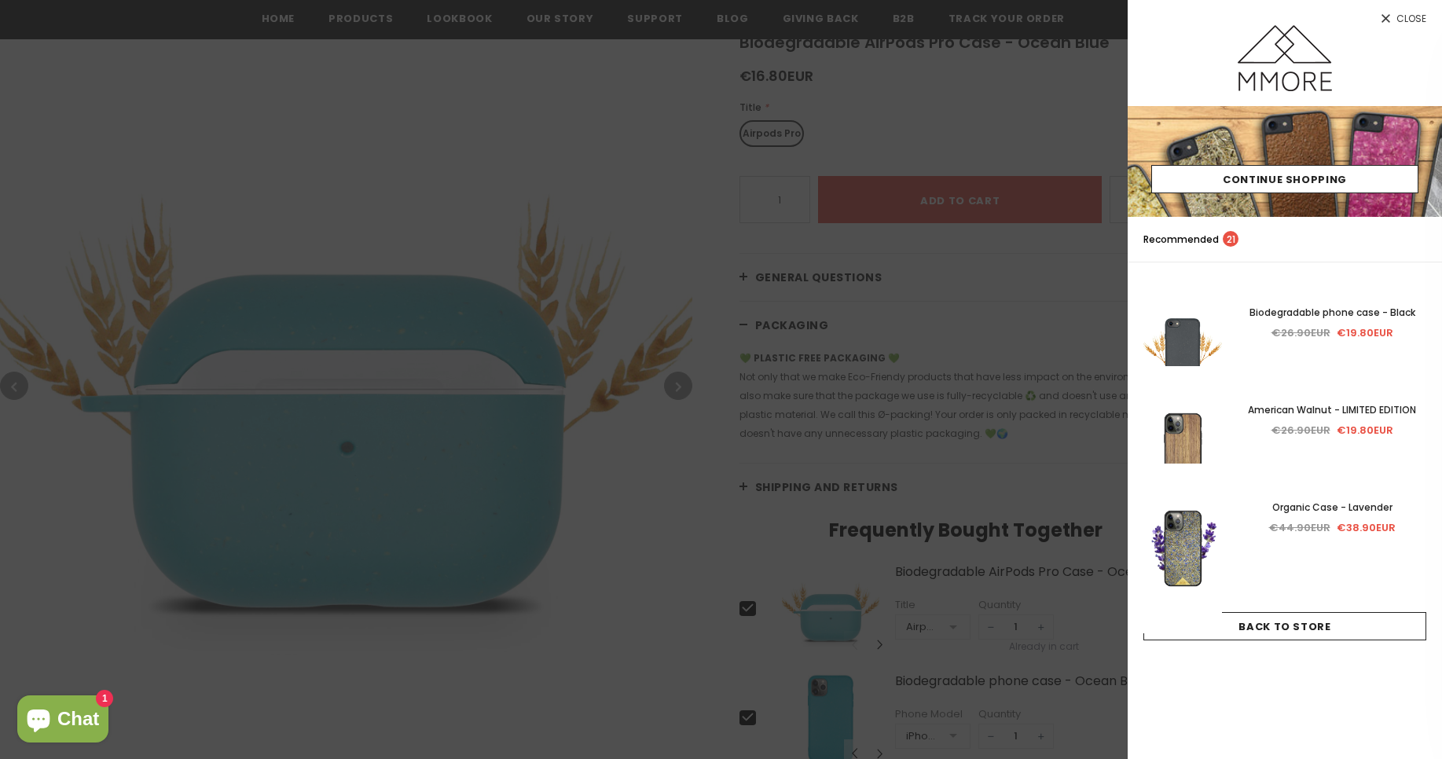
click at [1403, 16] on span "Close" at bounding box center [1411, 18] width 30 height 9
